Goal: Task Accomplishment & Management: Complete application form

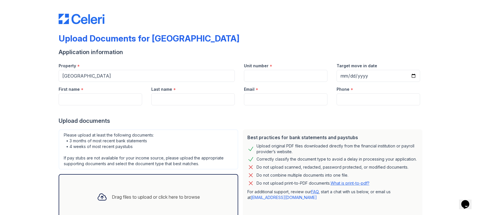
scroll to position [94, 0]
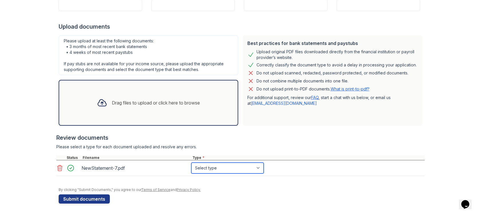
select select "bank_statement"
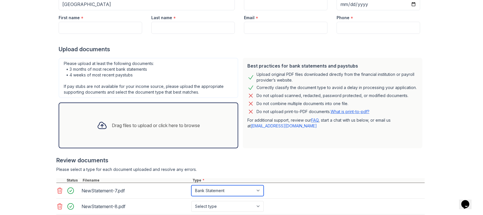
scroll to position [96, 0]
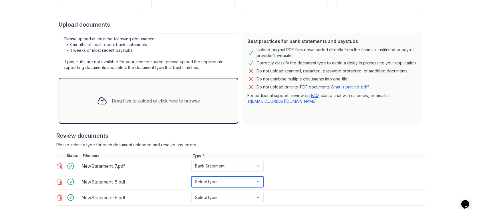
select select "bank_statement"
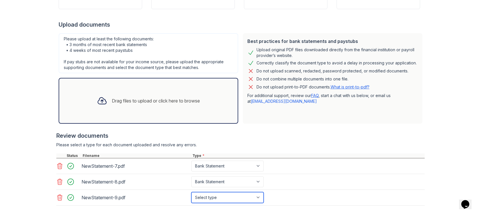
select select "bank_statement"
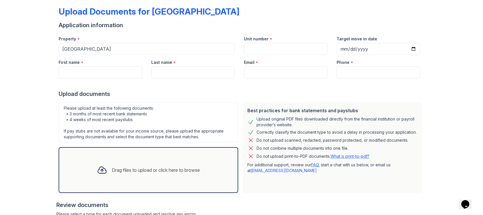
scroll to position [0, 0]
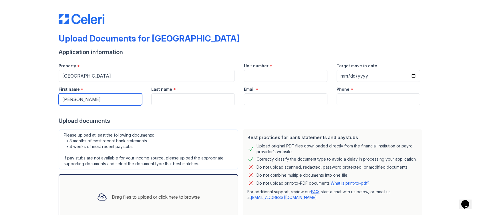
type input "Sue"
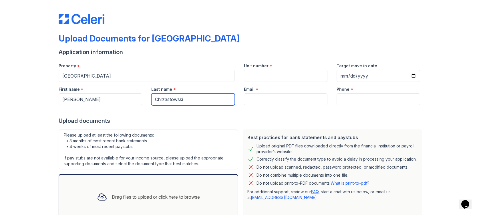
type input "Chrzastowski"
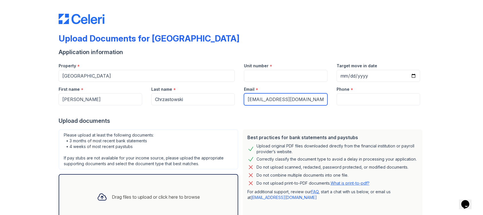
type input "suemac1221@att.net"
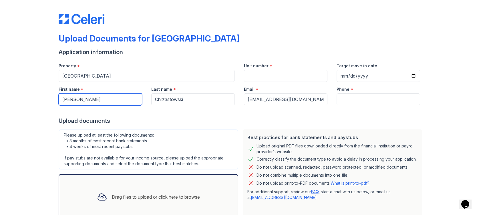
click at [78, 102] on input "Sue" at bounding box center [101, 99] width 84 height 12
type input "Samanta"
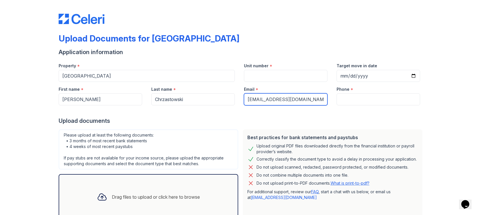
drag, startPoint x: 299, startPoint y: 102, endPoint x: 237, endPoint y: 102, distance: 61.5
click at [239, 101] on div "Email * suemac1221@att.net" at bounding box center [285, 93] width 93 height 23
type input "samantha098@att.net"
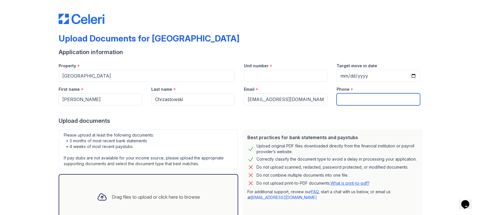
click at [348, 98] on input "Phone" at bounding box center [379, 99] width 84 height 12
type input "312-480-1798"
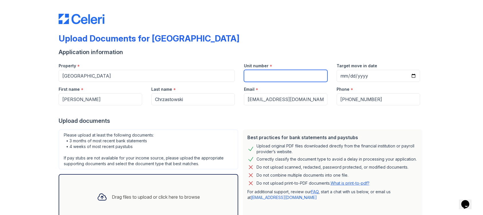
click at [262, 76] on input "Unit number" at bounding box center [286, 76] width 84 height 12
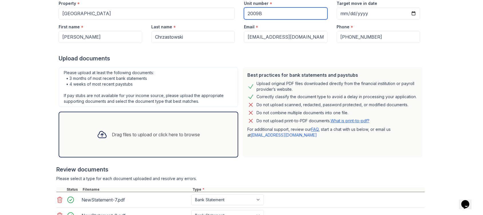
scroll to position [45, 0]
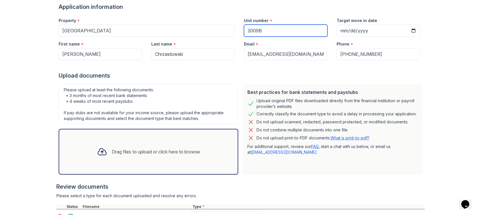
type input "2009B"
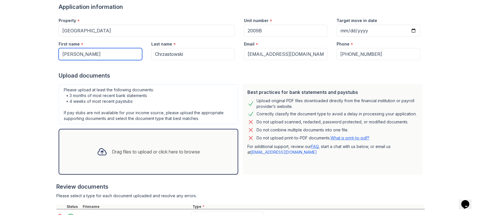
click at [76, 54] on input "Samanta" at bounding box center [101, 54] width 84 height 12
type input "Samantha"
click at [26, 86] on div "Upload Documents for Arrive Streeterville Application information Property * Ar…" at bounding box center [241, 125] width 465 height 340
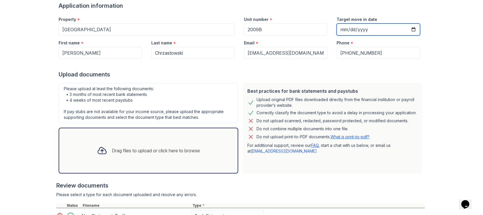
click at [364, 30] on input "Target move in date" at bounding box center [379, 29] width 84 height 12
click at [406, 70] on div "Upload documents" at bounding box center [242, 74] width 366 height 8
click at [370, 29] on input "Target move in date" at bounding box center [379, 29] width 84 height 12
type input "2025-09-30"
click at [407, 65] on div at bounding box center [242, 64] width 366 height 11
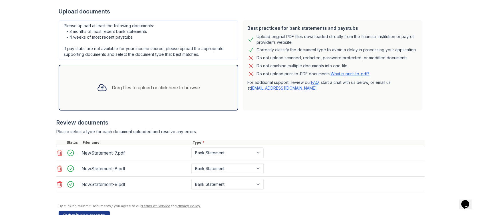
scroll to position [126, 0]
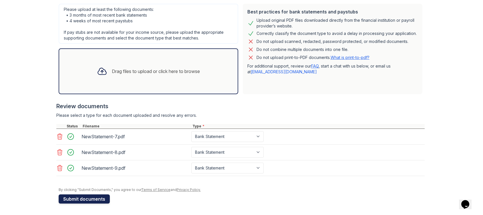
click at [87, 201] on button "Submit documents" at bounding box center [84, 198] width 51 height 9
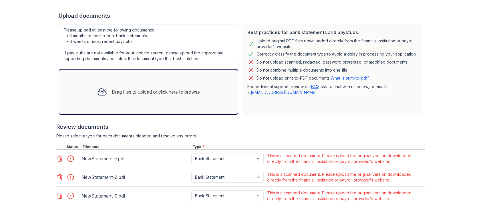
scroll to position [136, 0]
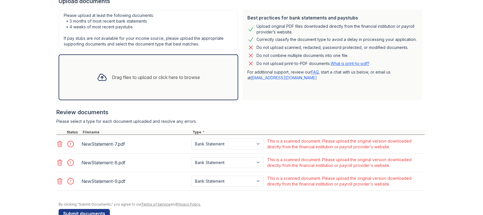
click at [56, 144] on icon at bounding box center [59, 143] width 7 height 7
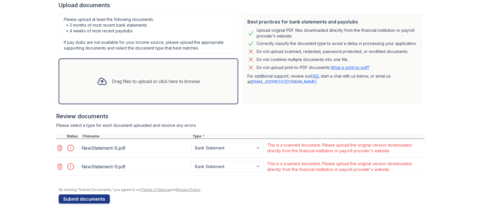
click at [57, 150] on icon at bounding box center [59, 147] width 7 height 7
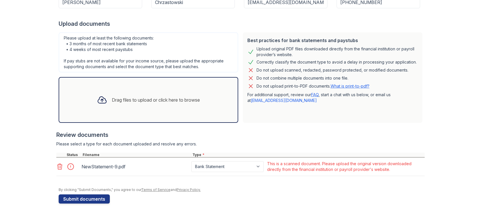
click at [58, 165] on icon at bounding box center [59, 166] width 7 height 7
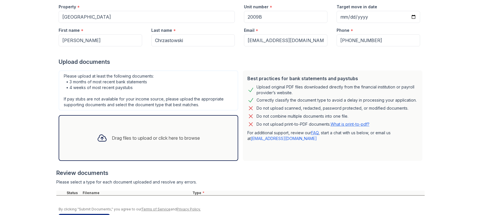
scroll to position [92, 0]
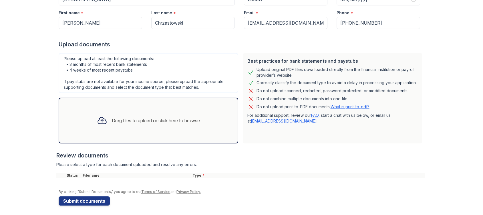
click at [142, 118] on div "Drag files to upload or click here to browse" at bounding box center [156, 120] width 88 height 7
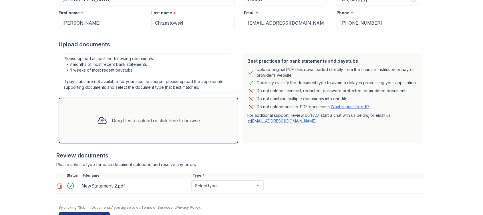
click at [160, 115] on div "Drag files to upload or click here to browse" at bounding box center [148, 120] width 112 height 19
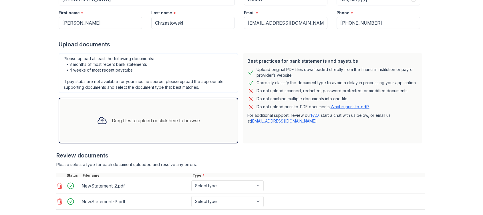
click at [151, 120] on div "Drag files to upload or click here to browse" at bounding box center [156, 120] width 88 height 7
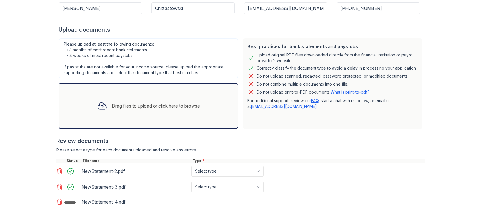
scroll to position [140, 0]
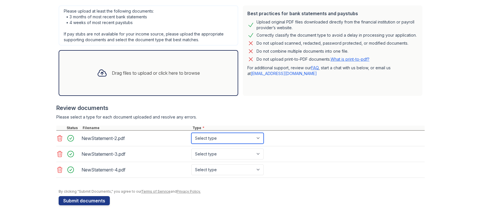
select select "bank_statement"
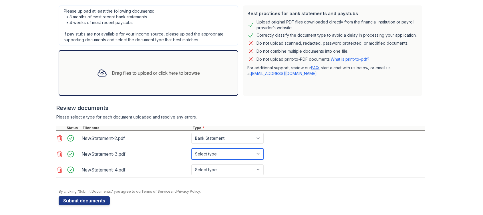
select select "bank_statement"
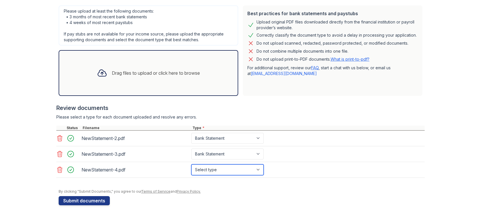
select select "bank_statement"
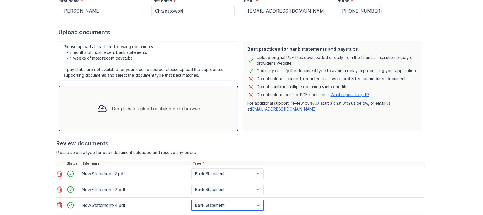
scroll to position [142, 0]
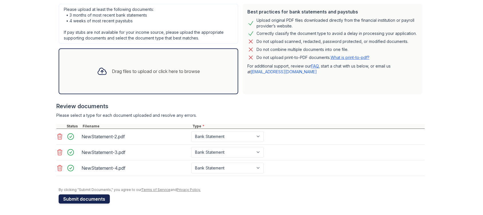
click at [84, 199] on button "Submit documents" at bounding box center [84, 198] width 51 height 9
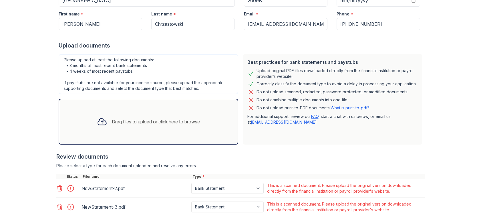
scroll to position [88, 0]
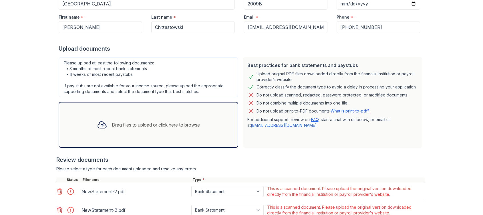
click at [349, 110] on link "What is print-to-pdf?" at bounding box center [350, 110] width 39 height 5
